Goal: Task Accomplishment & Management: Complete application form

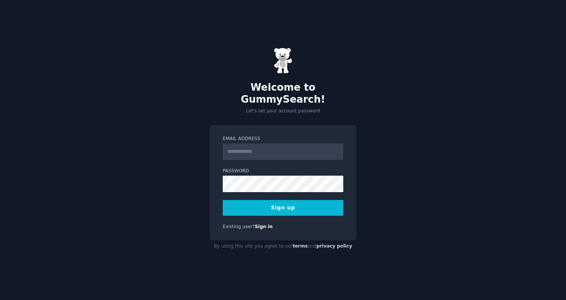
click at [290, 148] on input "Email Address" at bounding box center [283, 151] width 121 height 16
click at [290, 129] on div "Email Address Password Sign up Existing user? Sign in" at bounding box center [283, 183] width 147 height 116
click at [286, 147] on input "Email Address" at bounding box center [283, 151] width 121 height 16
type input "**********"
click at [437, 190] on div "**********" at bounding box center [283, 150] width 566 height 300
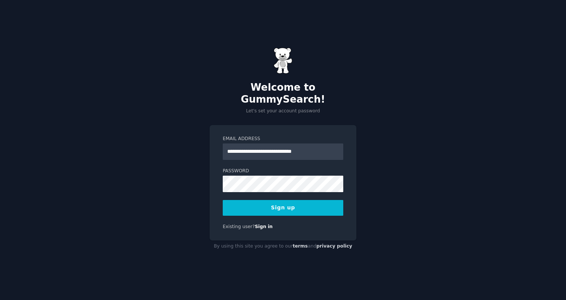
click at [283, 202] on button "Sign up" at bounding box center [283, 208] width 121 height 16
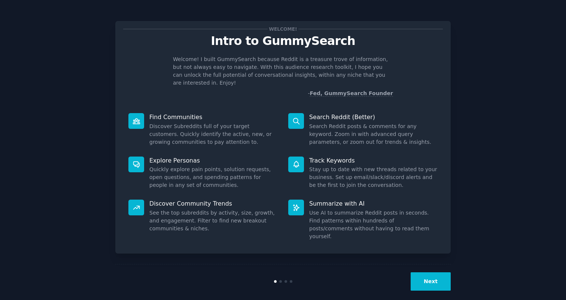
click at [433, 272] on button "Next" at bounding box center [431, 281] width 40 height 18
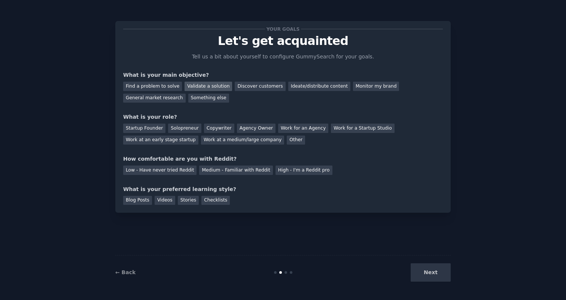
click at [191, 88] on div "Validate a solution" at bounding box center [209, 86] width 48 height 9
click at [266, 87] on div "Discover customers" at bounding box center [260, 86] width 51 height 9
click at [205, 83] on div "Validate a solution" at bounding box center [209, 86] width 48 height 9
click at [242, 86] on div "Discover customers" at bounding box center [260, 86] width 51 height 9
click at [146, 130] on div "Startup Founder" at bounding box center [144, 128] width 42 height 9
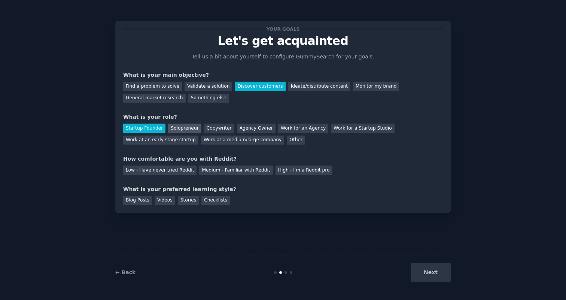
click at [189, 129] on div "Solopreneur" at bounding box center [184, 128] width 33 height 9
click at [151, 128] on div "Startup Founder" at bounding box center [144, 128] width 42 height 9
click at [152, 172] on div "Low - Have never tried Reddit" at bounding box center [159, 169] width 73 height 9
click at [162, 200] on div "Videos" at bounding box center [165, 200] width 21 height 9
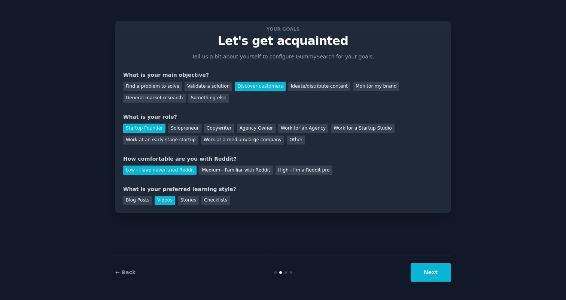
click at [439, 271] on button "Next" at bounding box center [431, 272] width 40 height 18
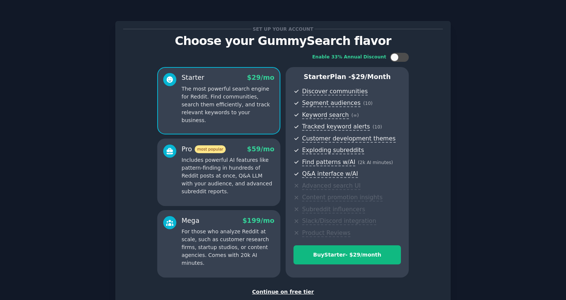
click at [283, 288] on div "Continue on free tier" at bounding box center [283, 292] width 320 height 8
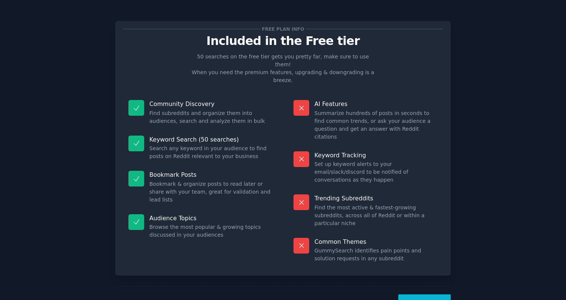
click at [420, 294] on button "Let's Go!" at bounding box center [424, 303] width 52 height 18
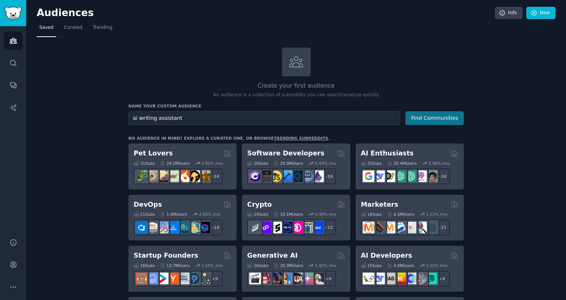
type input "ai writing assistant"
click at [441, 115] on button "Find Communities" at bounding box center [434, 118] width 58 height 14
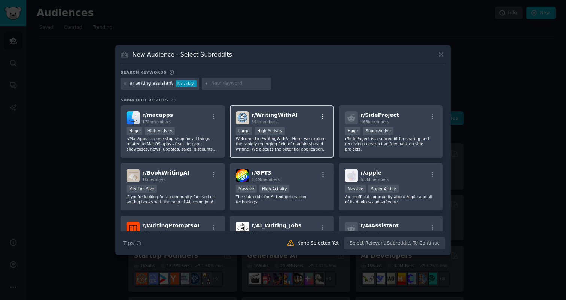
click at [322, 115] on icon "button" at bounding box center [322, 116] width 1 height 5
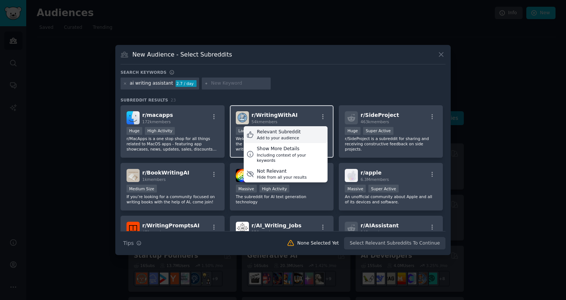
click at [310, 137] on div "Relevant Subreddit Add to your audience" at bounding box center [286, 134] width 84 height 17
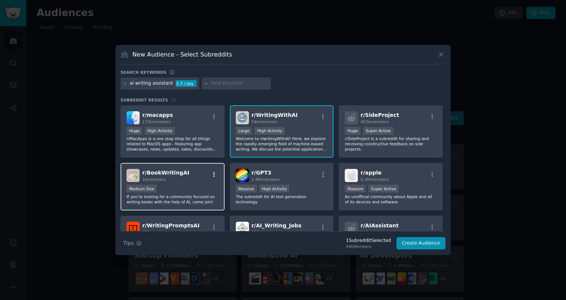
click at [214, 174] on icon "button" at bounding box center [213, 174] width 1 height 5
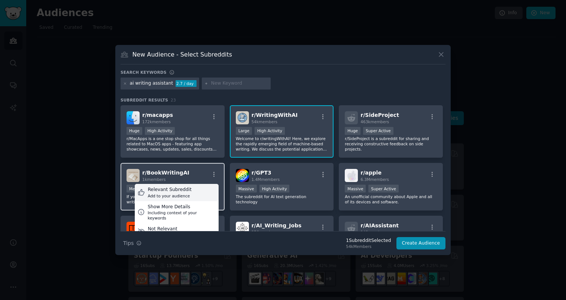
click at [197, 192] on div "Relevant Subreddit Add to your audience" at bounding box center [177, 192] width 84 height 17
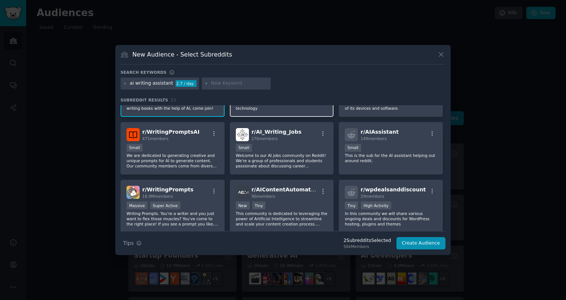
scroll to position [98, 0]
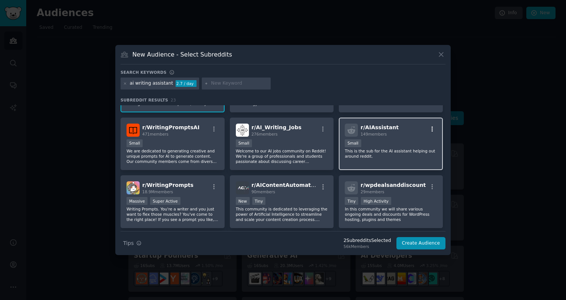
click at [430, 128] on icon "button" at bounding box center [432, 129] width 7 height 7
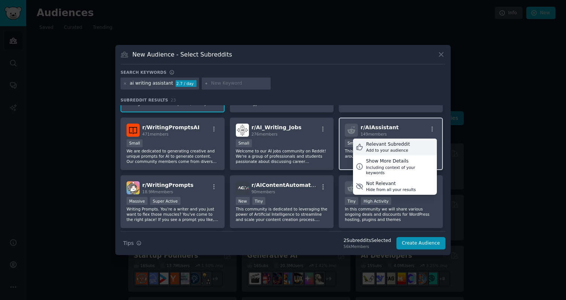
click at [406, 144] on div "Relevant Subreddit Add to your audience" at bounding box center [395, 147] width 84 height 17
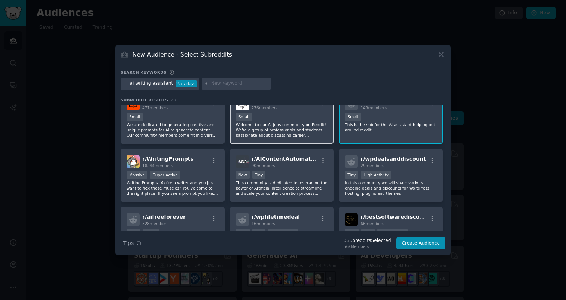
scroll to position [134, 0]
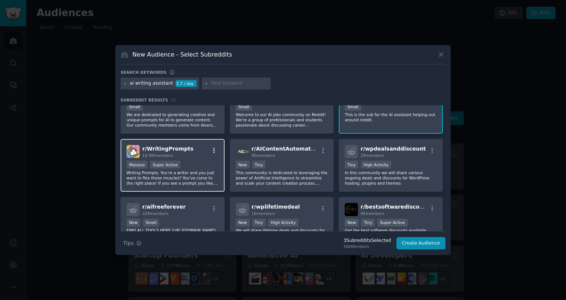
click at [212, 149] on icon "button" at bounding box center [214, 150] width 7 height 7
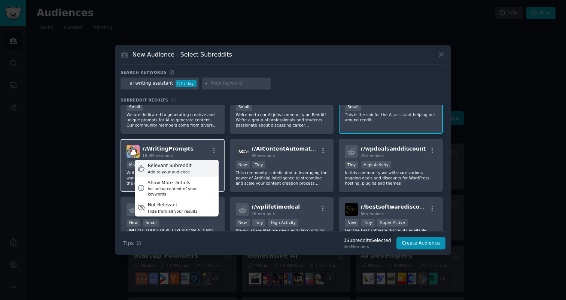
click at [205, 169] on div "Relevant Subreddit Add to your audience" at bounding box center [177, 168] width 84 height 17
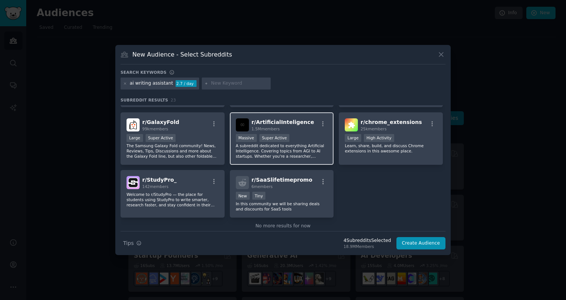
scroll to position [331, 0]
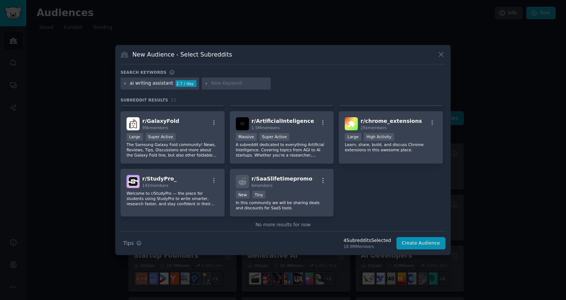
click at [125, 83] on icon at bounding box center [125, 84] width 4 height 4
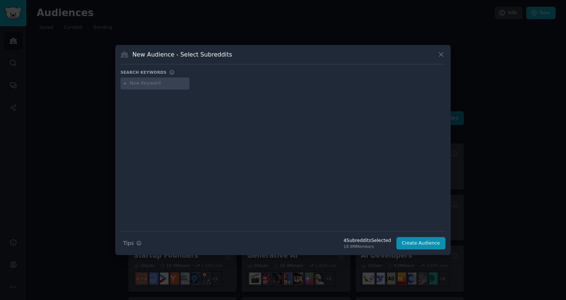
click at [142, 85] on input "text" at bounding box center [158, 83] width 57 height 7
type input "a"
type input "writing"
click at [124, 82] on icon at bounding box center [125, 84] width 4 height 4
click at [125, 85] on icon at bounding box center [125, 84] width 4 height 4
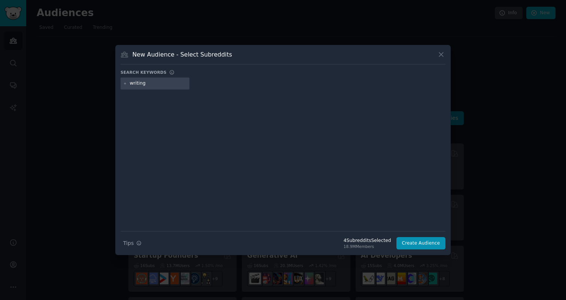
click at [146, 81] on input "writing" at bounding box center [158, 83] width 57 height 7
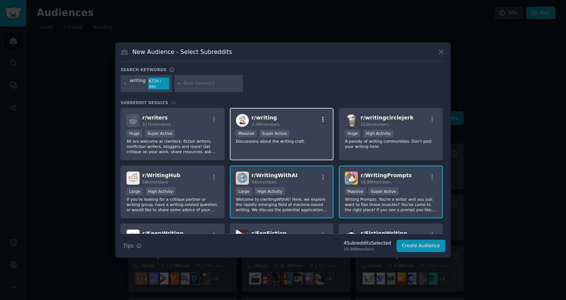
click at [322, 117] on icon "button" at bounding box center [322, 118] width 1 height 5
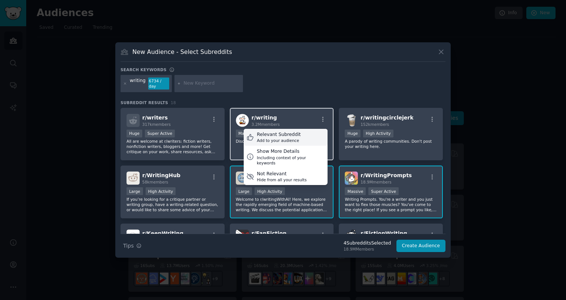
click at [299, 139] on div "Relevant Subreddit Add to your audience" at bounding box center [286, 137] width 84 height 17
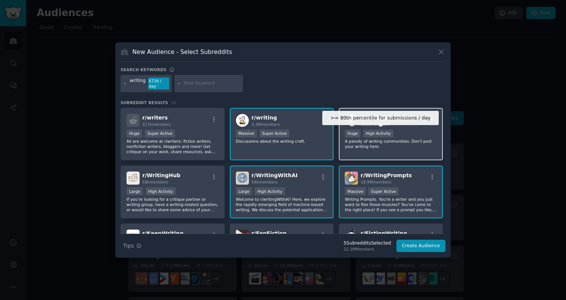
scroll to position [43, 0]
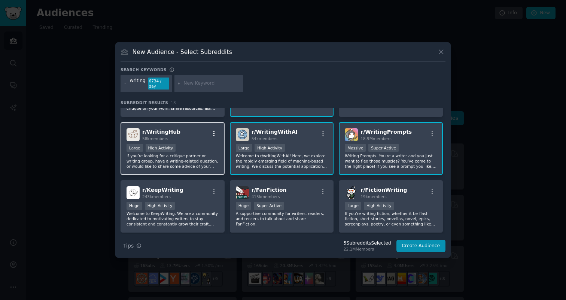
click at [213, 132] on icon "button" at bounding box center [213, 133] width 1 height 5
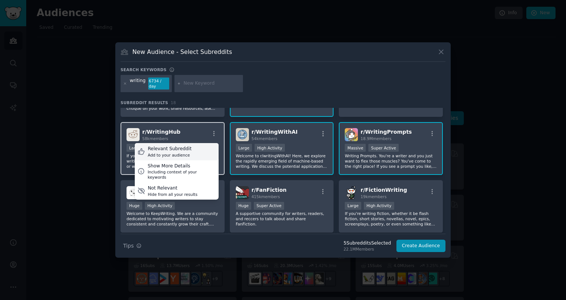
click at [208, 149] on div "Relevant Subreddit Add to your audience" at bounding box center [177, 151] width 84 height 17
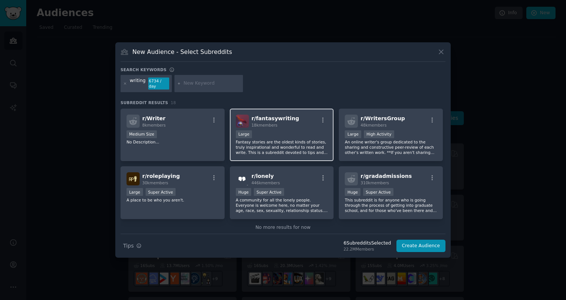
scroll to position [233, 0]
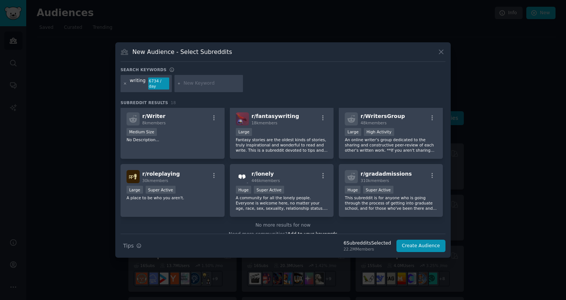
click at [124, 84] on icon at bounding box center [125, 84] width 4 height 4
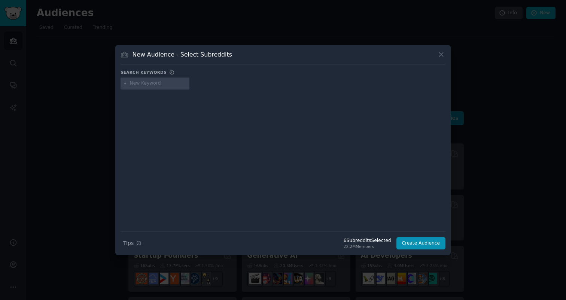
click at [140, 83] on input "text" at bounding box center [158, 83] width 57 height 7
type input "email productivity"
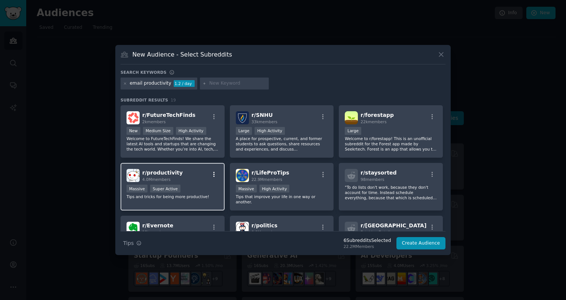
click at [213, 174] on icon "button" at bounding box center [214, 174] width 7 height 7
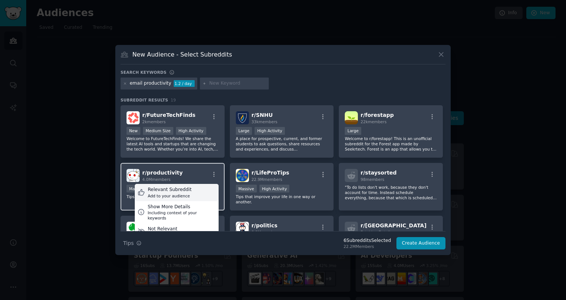
click at [194, 197] on div "Relevant Subreddit Add to your audience" at bounding box center [177, 192] width 84 height 17
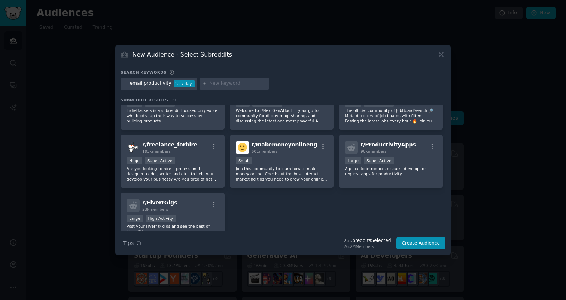
scroll to position [259, 0]
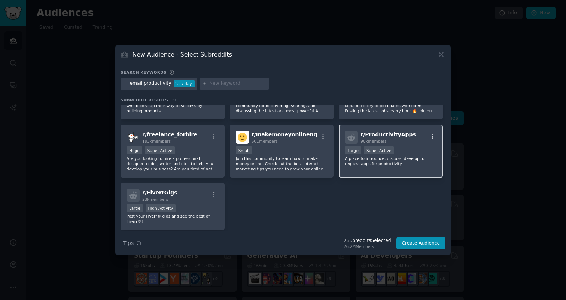
click at [431, 134] on icon "button" at bounding box center [432, 136] width 7 height 7
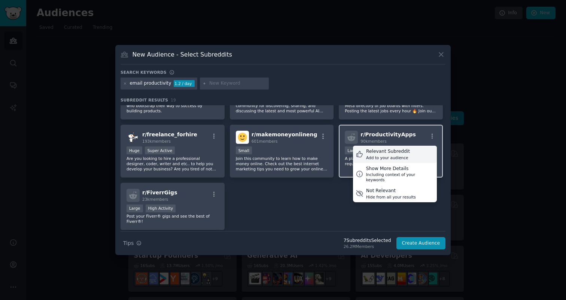
click at [395, 152] on div "Relevant Subreddit" at bounding box center [388, 151] width 44 height 7
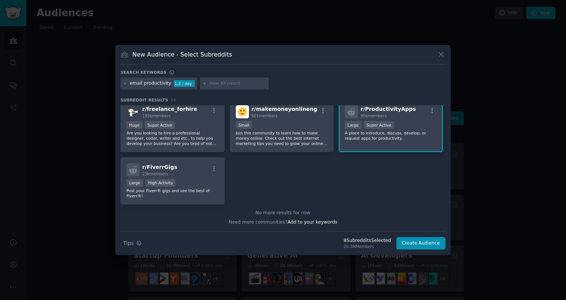
scroll to position [284, 0]
click at [125, 84] on icon at bounding box center [125, 84] width 4 height 4
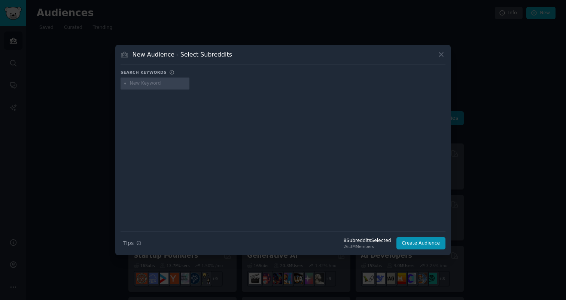
click at [137, 82] on input "text" at bounding box center [158, 83] width 57 height 7
type input "productivity"
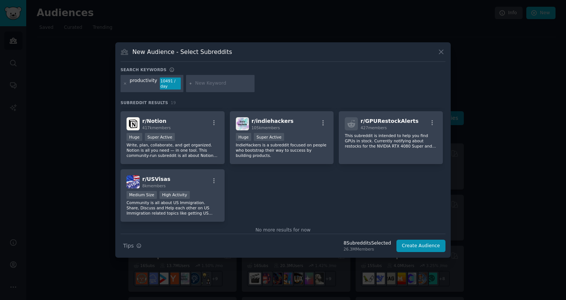
scroll to position [288, 0]
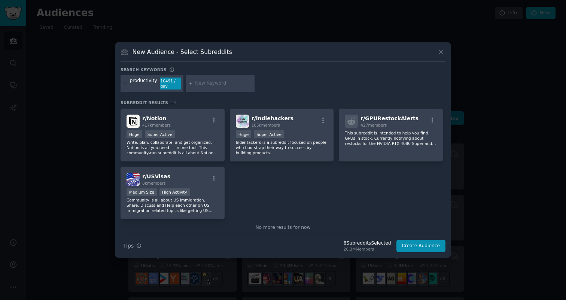
click at [125, 83] on icon at bounding box center [125, 83] width 2 height 2
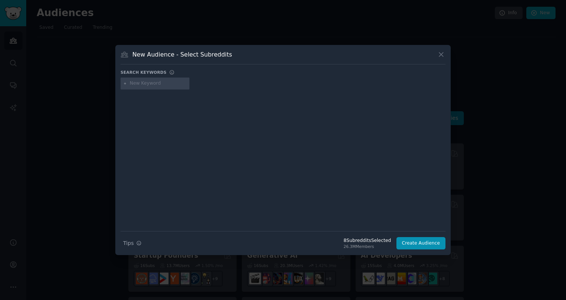
click at [150, 84] on input "text" at bounding box center [158, 83] width 57 height 7
type input "text"
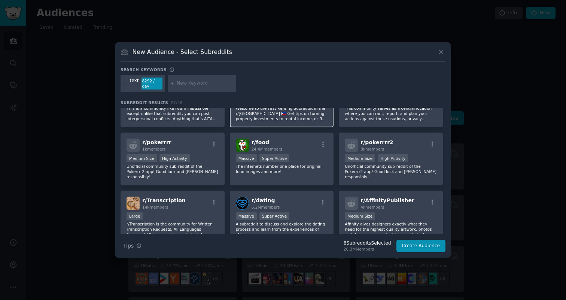
scroll to position [283, 0]
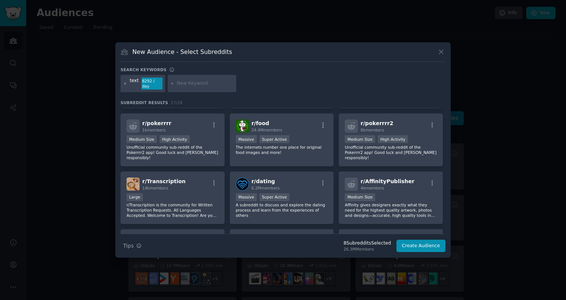
click at [125, 84] on icon at bounding box center [125, 83] width 2 height 2
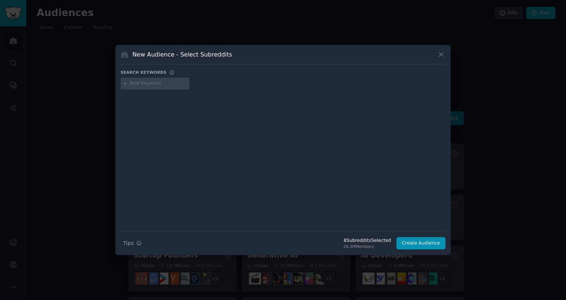
click at [140, 84] on input "text" at bounding box center [158, 83] width 57 height 7
type input "draft"
click at [429, 241] on button "Create Audience" at bounding box center [420, 243] width 49 height 13
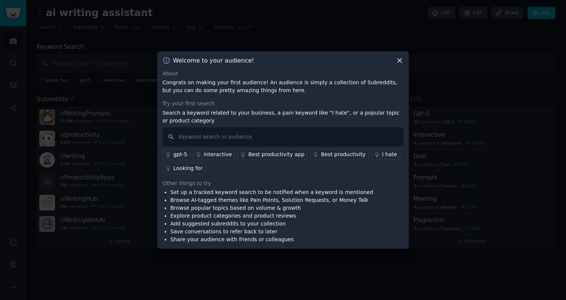
click at [401, 59] on icon at bounding box center [400, 61] width 8 height 8
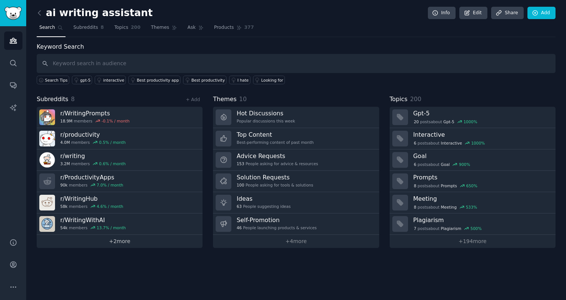
click at [120, 240] on link "+ 2 more" at bounding box center [120, 241] width 166 height 13
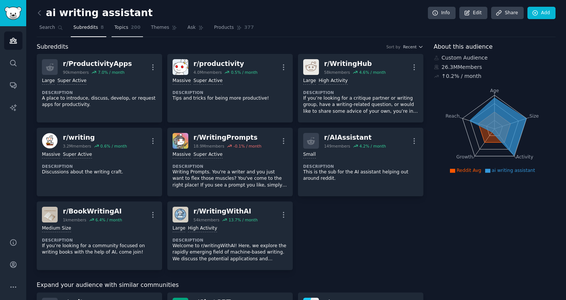
click at [130, 31] on link "Topics 200" at bounding box center [127, 29] width 31 height 15
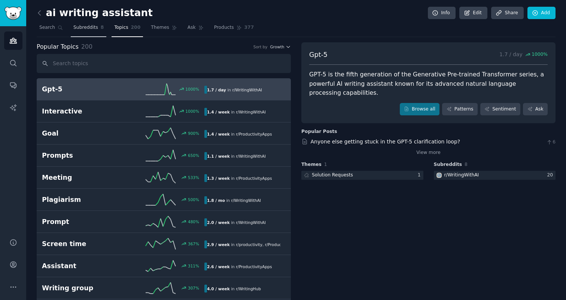
click at [95, 32] on link "Subreddits 8" at bounding box center [89, 29] width 36 height 15
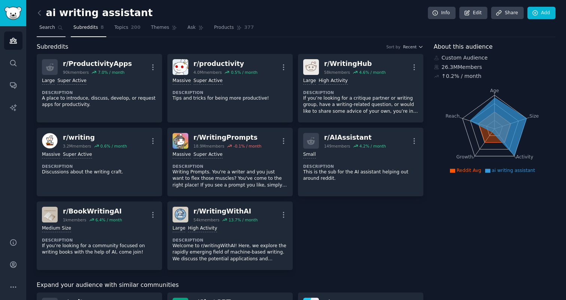
click at [54, 30] on span "Search" at bounding box center [47, 27] width 16 height 7
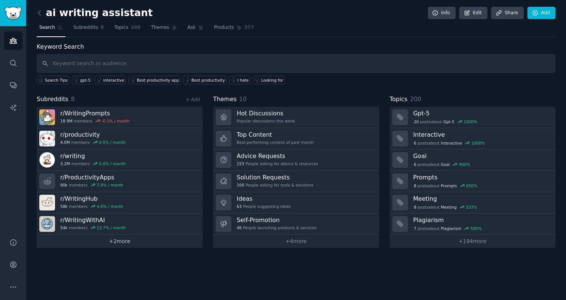
click at [125, 243] on link "+ 2 more" at bounding box center [120, 241] width 166 height 13
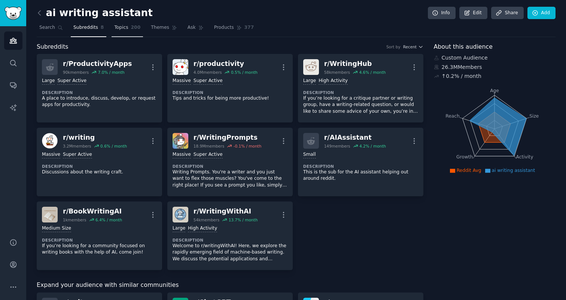
click at [127, 28] on span "Topics" at bounding box center [121, 27] width 14 height 7
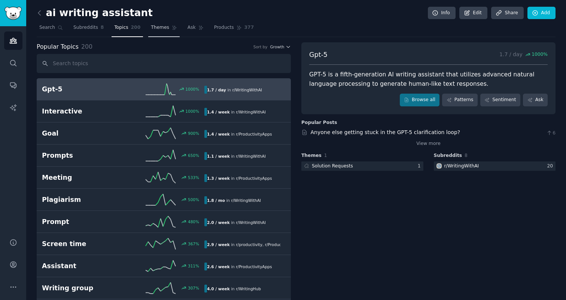
click at [155, 27] on span "Themes" at bounding box center [160, 27] width 18 height 7
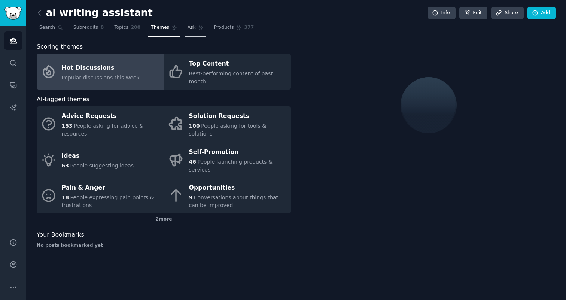
click at [192, 27] on span "Ask" at bounding box center [192, 27] width 8 height 7
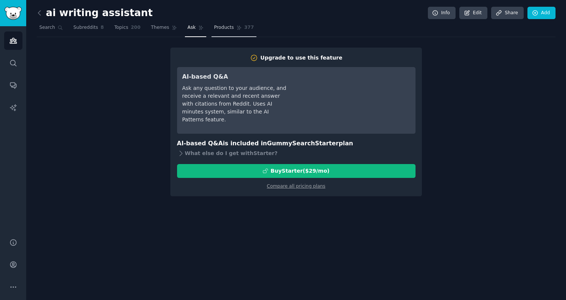
click at [221, 28] on span "Products" at bounding box center [224, 27] width 20 height 7
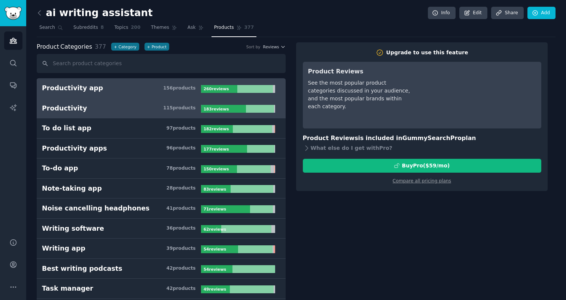
click at [138, 104] on h3 "Productivity 115 product s" at bounding box center [121, 108] width 159 height 9
click at [133, 89] on h3 "Productivity app 156 product s" at bounding box center [121, 87] width 159 height 9
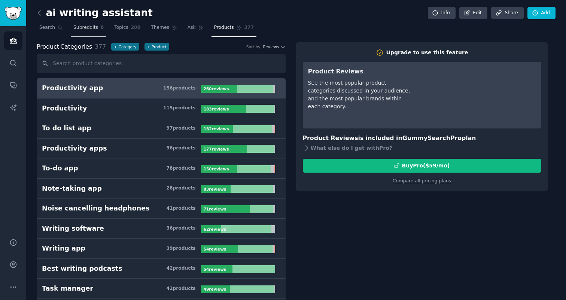
click at [88, 29] on span "Subreddits" at bounding box center [85, 27] width 25 height 7
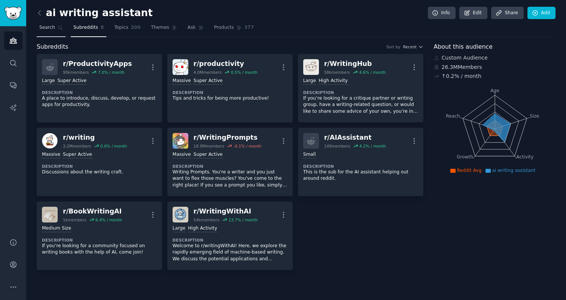
click at [45, 25] on span "Search" at bounding box center [47, 27] width 16 height 7
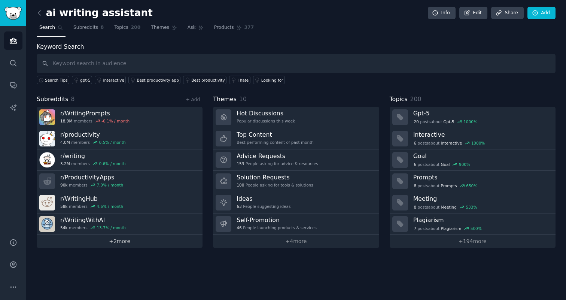
click at [117, 241] on link "+ 2 more" at bounding box center [120, 241] width 166 height 13
